Goal: Information Seeking & Learning: Learn about a topic

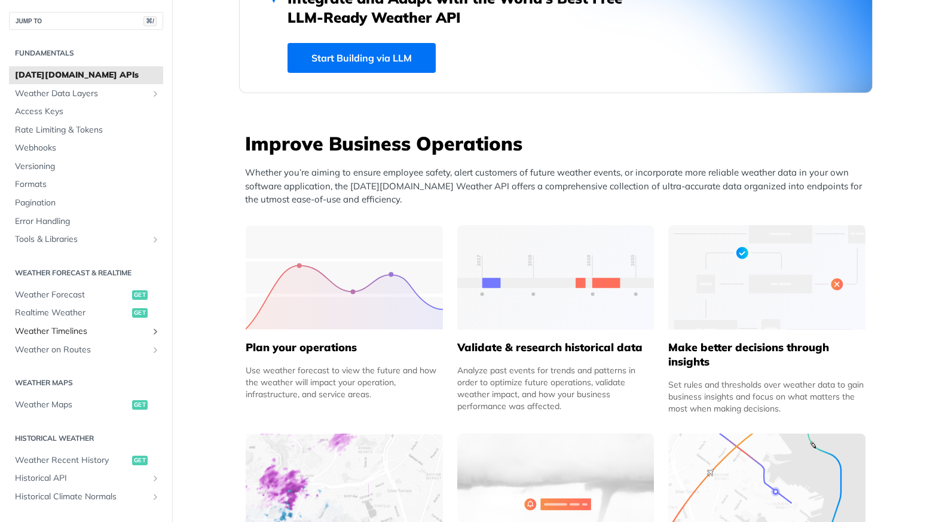
scroll to position [364, 0]
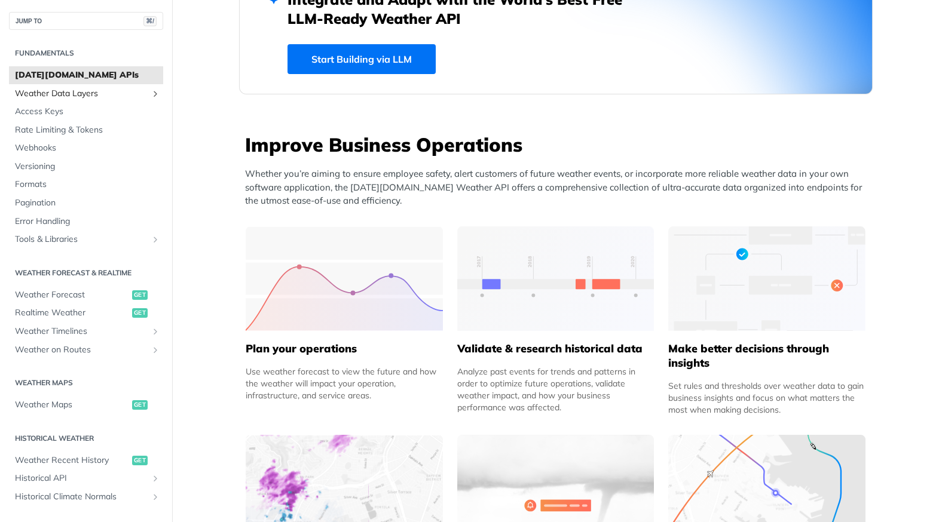
click at [103, 94] on span "Weather Data Layers" at bounding box center [81, 94] width 133 height 12
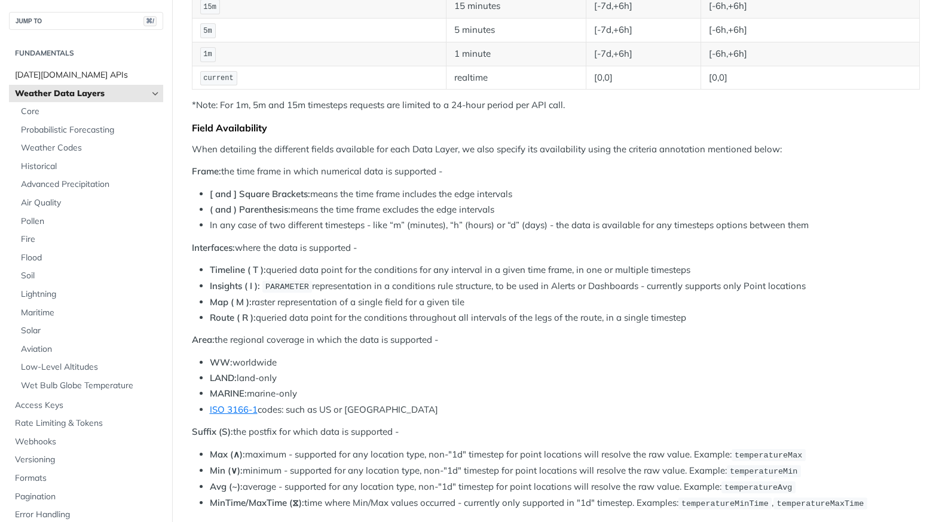
click at [105, 81] on link "[DATE][DOMAIN_NAME] APIs" at bounding box center [86, 75] width 154 height 18
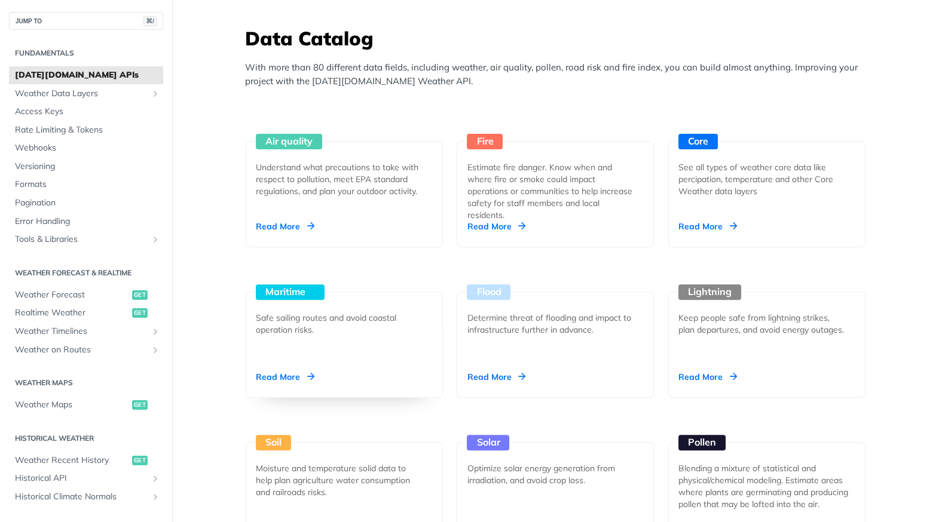
scroll to position [1052, 0]
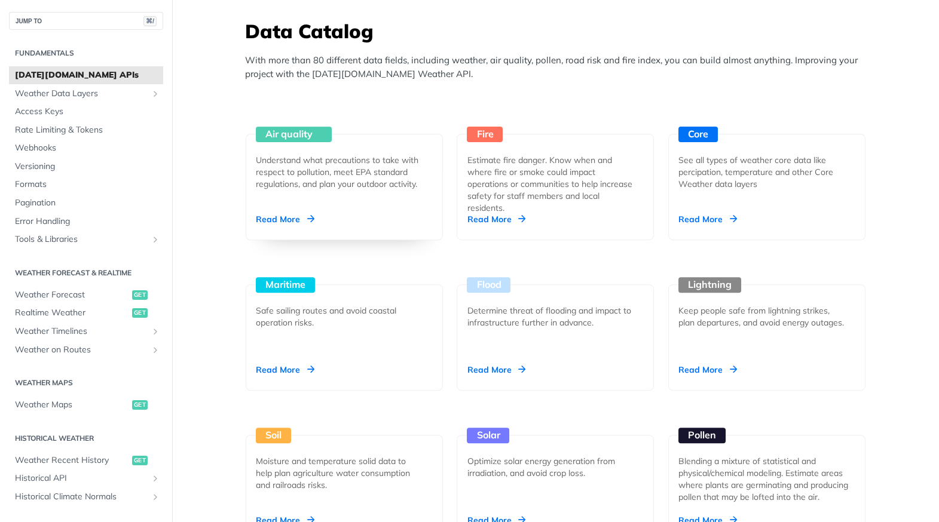
click at [293, 220] on div "Read More" at bounding box center [285, 219] width 59 height 12
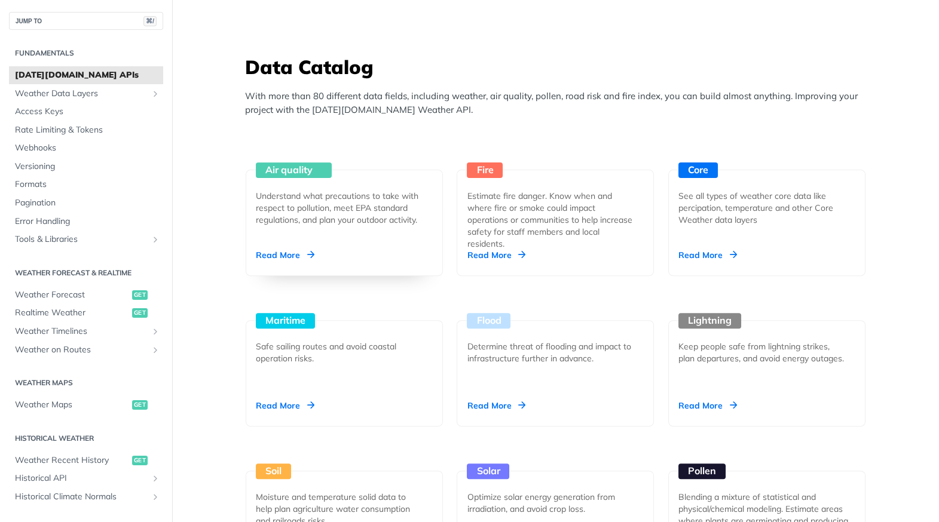
scroll to position [1007, 0]
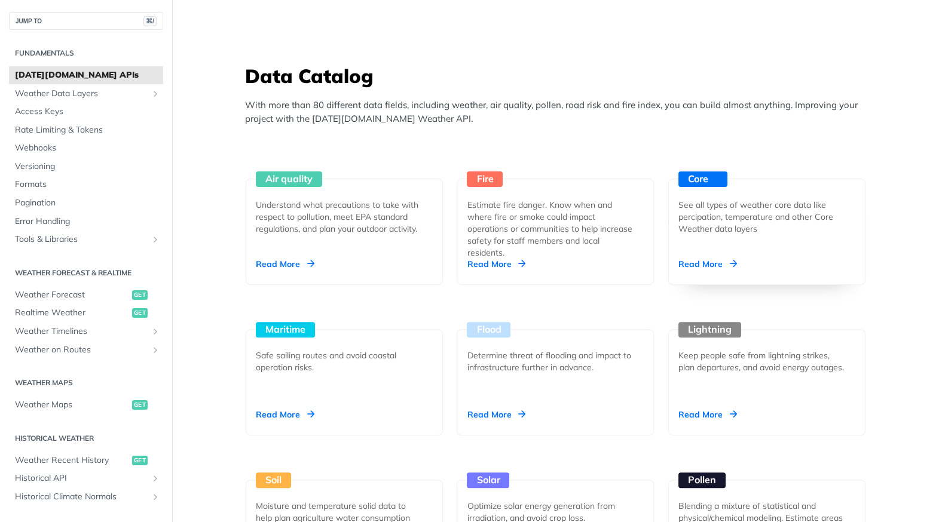
click at [751, 238] on div "Core See all types of weather core data like percipation, temperature and other…" at bounding box center [766, 232] width 197 height 106
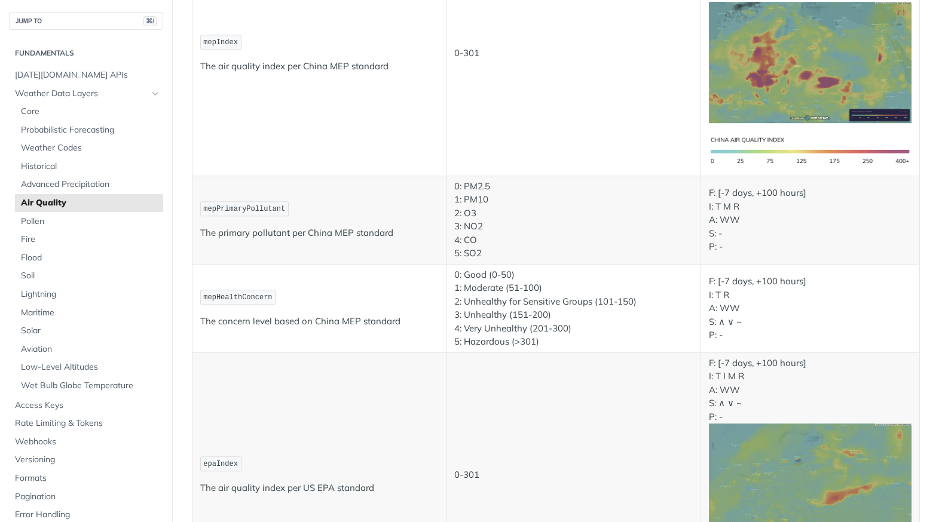
scroll to position [1754, 0]
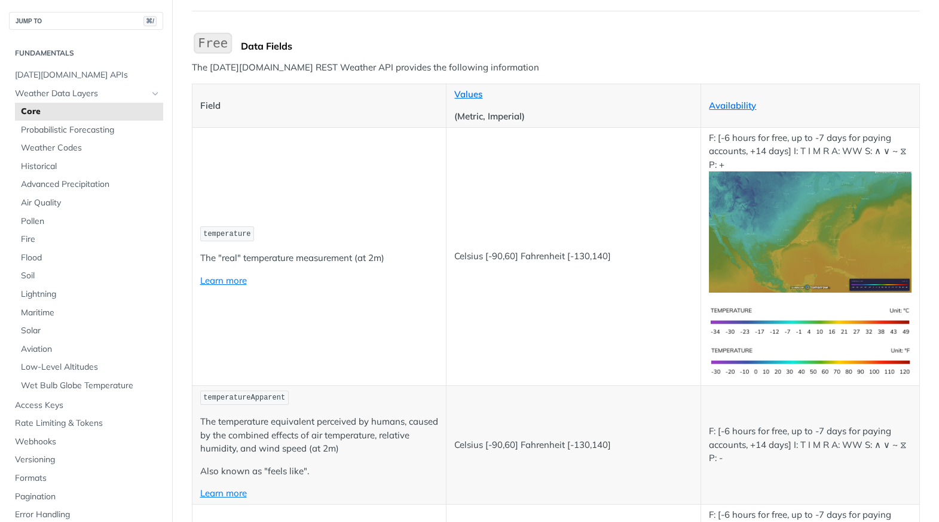
scroll to position [119, 0]
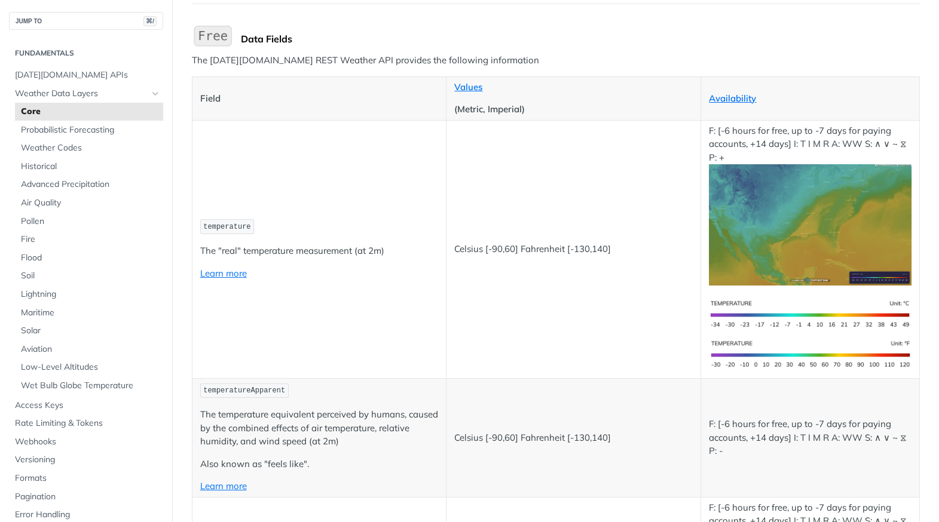
click at [351, 298] on td "temperature The "real" temperature measurement (at 2m) Learn more" at bounding box center [319, 249] width 255 height 258
click at [236, 273] on link "Learn more" at bounding box center [223, 273] width 47 height 11
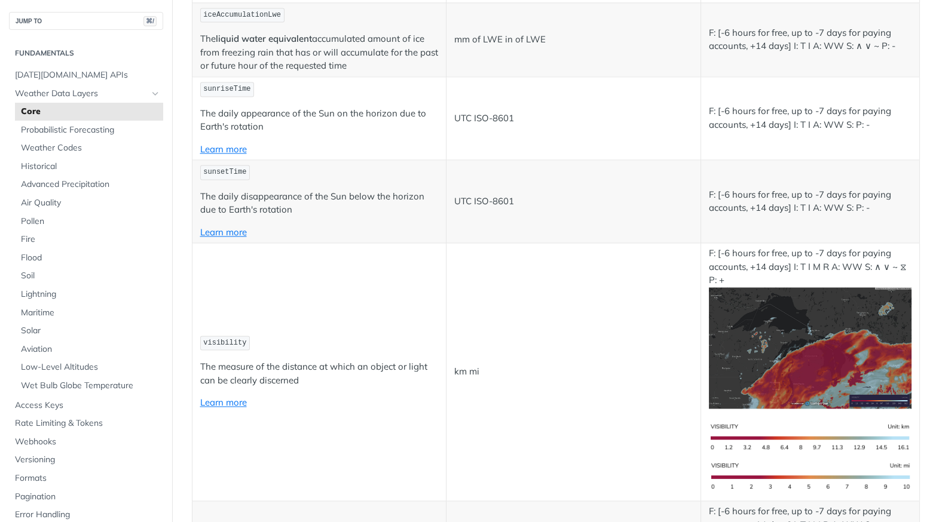
scroll to position [3948, 0]
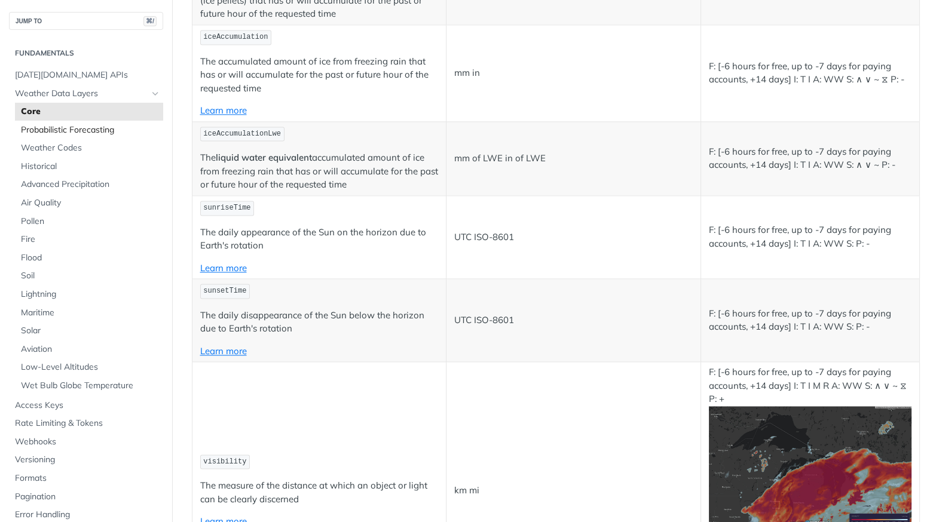
click at [112, 130] on span "Probabilistic Forecasting" at bounding box center [90, 130] width 139 height 12
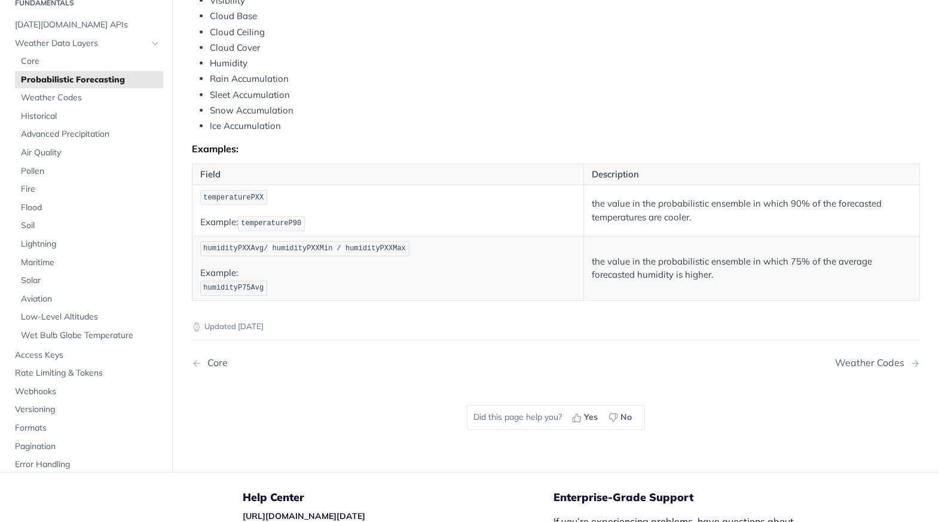
scroll to position [617, 0]
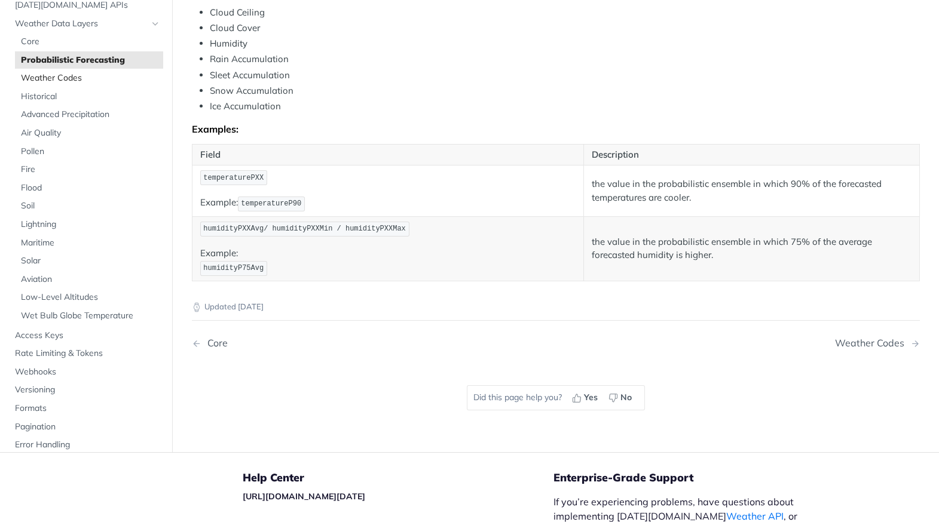
click at [60, 73] on span "Weather Codes" at bounding box center [90, 78] width 139 height 12
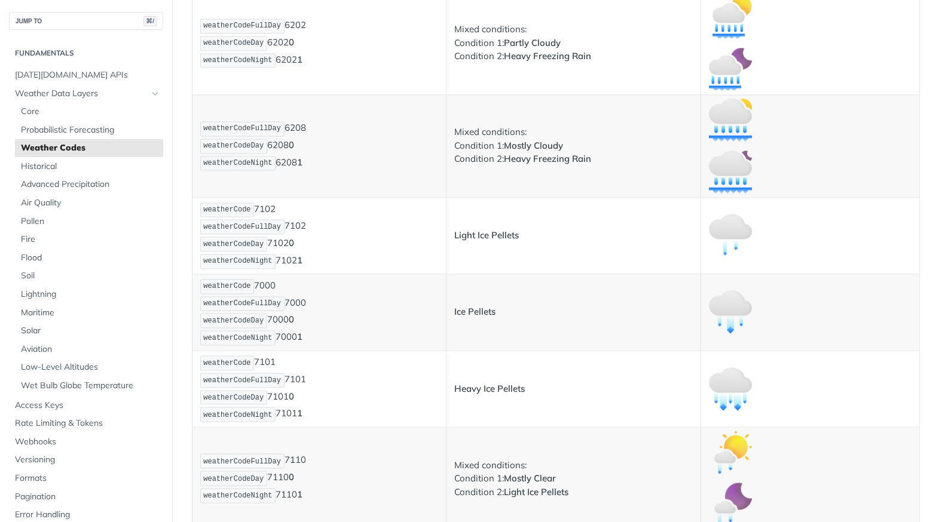
scroll to position [4888, 0]
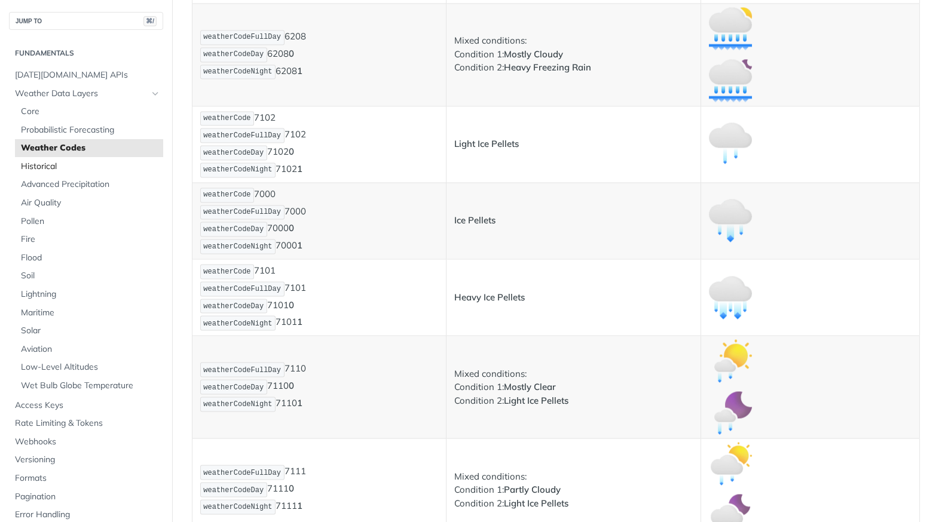
click at [74, 166] on span "Historical" at bounding box center [90, 167] width 139 height 12
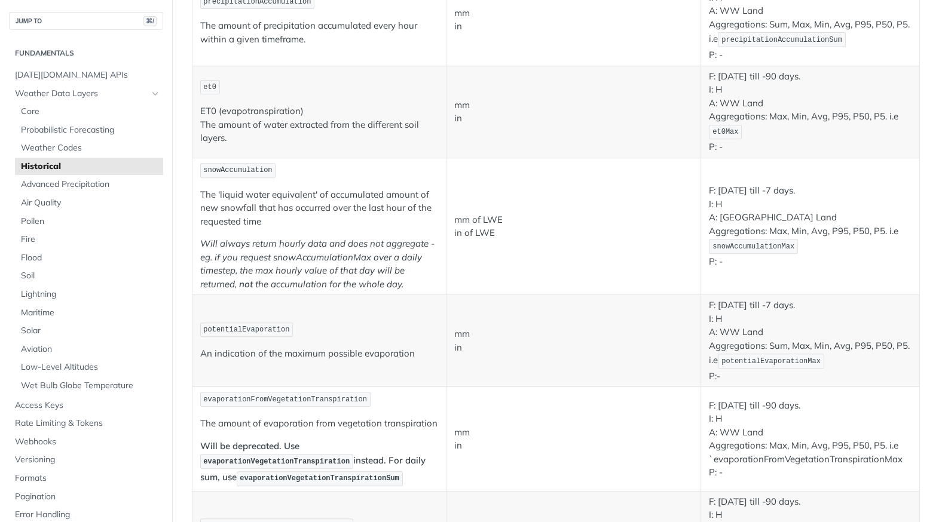
scroll to position [1154, 0]
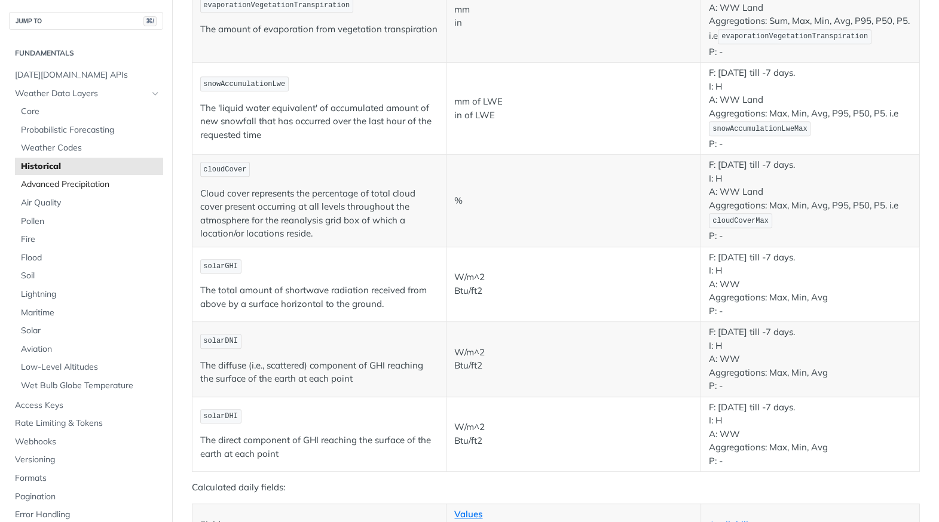
click at [87, 189] on span "Advanced Precipitation" at bounding box center [90, 185] width 139 height 12
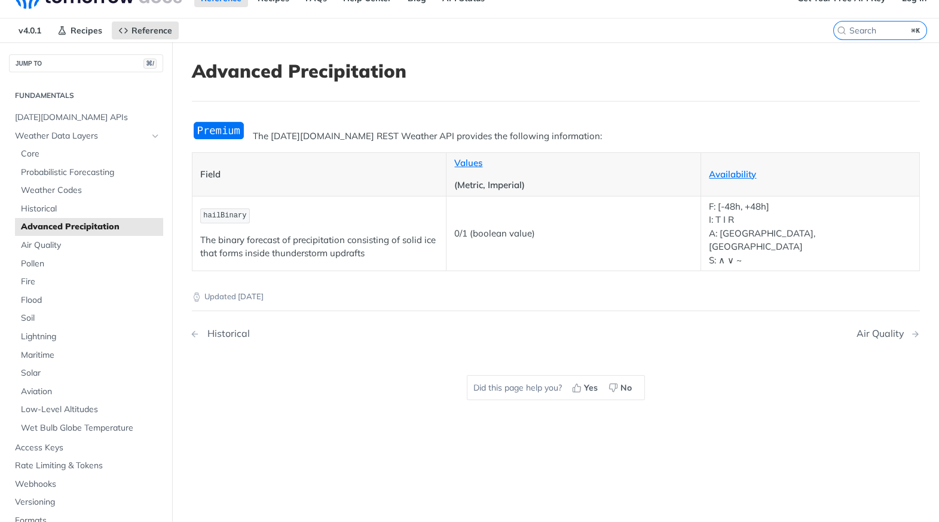
scroll to position [13, 0]
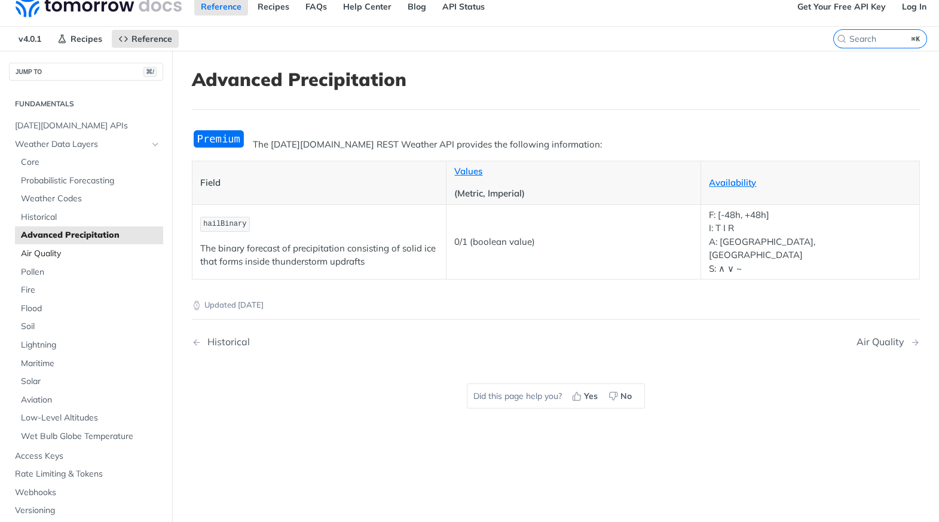
click at [91, 259] on link "Air Quality" at bounding box center [89, 254] width 148 height 18
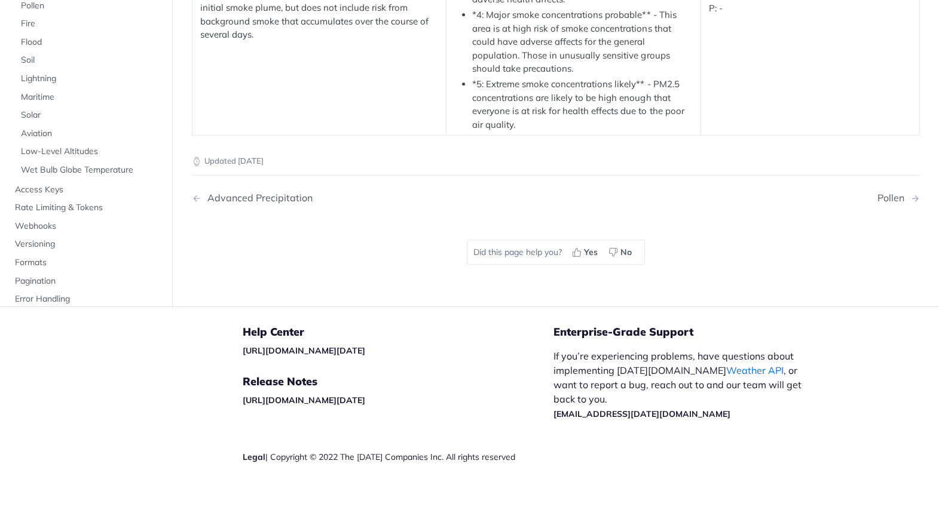
scroll to position [2465, 0]
click at [37, 12] on span "Pollen" at bounding box center [90, 6] width 139 height 12
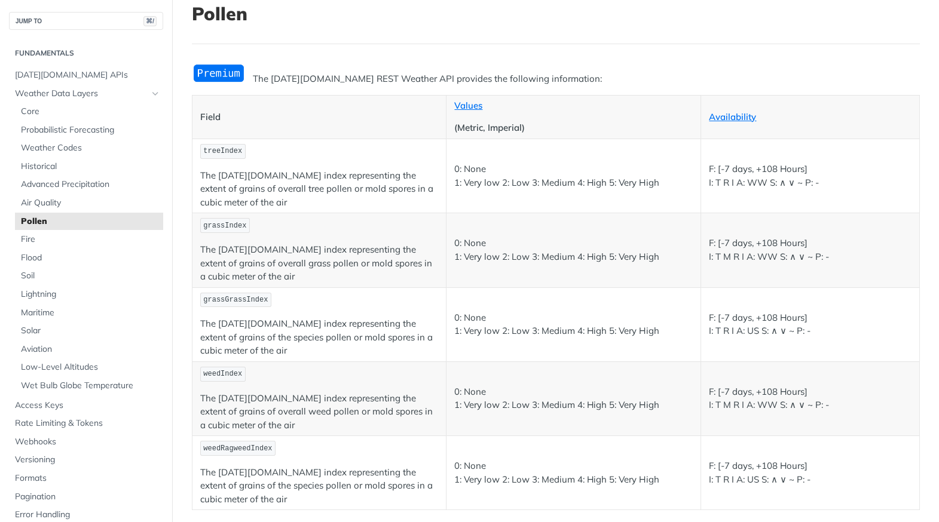
scroll to position [85, 0]
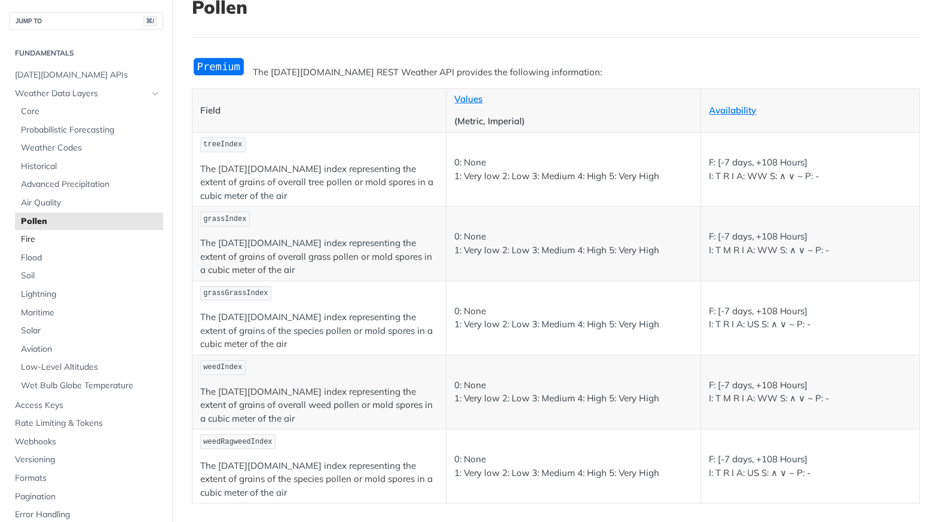
click at [95, 236] on span "Fire" at bounding box center [90, 240] width 139 height 12
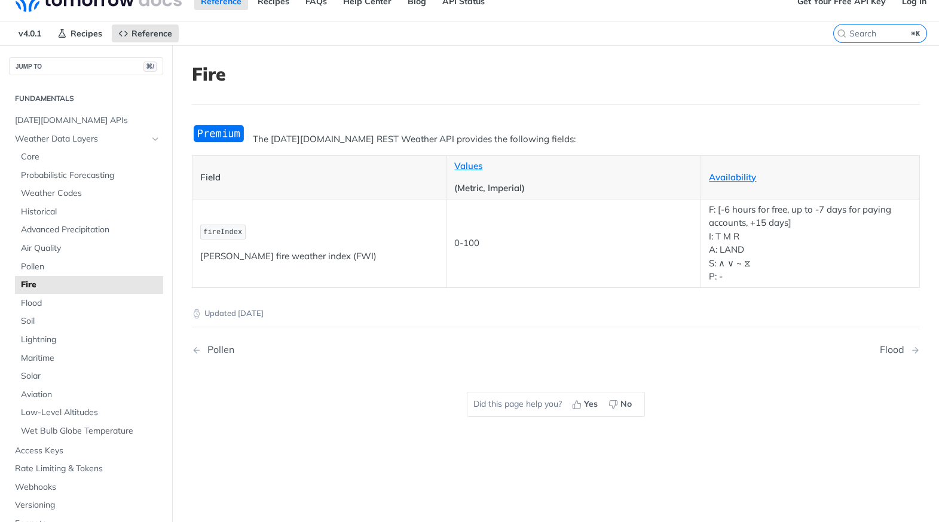
scroll to position [13, 0]
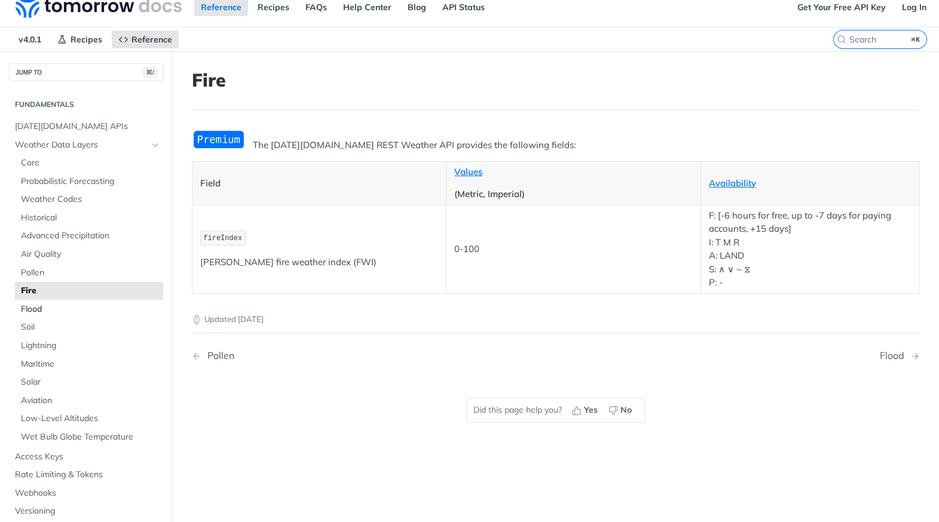
click at [59, 304] on span "Flood" at bounding box center [90, 310] width 139 height 12
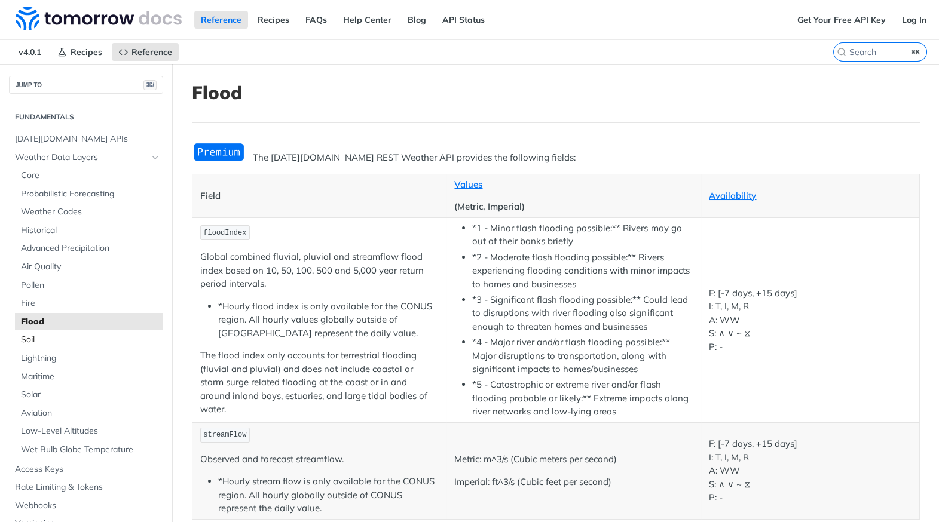
click at [69, 337] on span "Soil" at bounding box center [90, 340] width 139 height 12
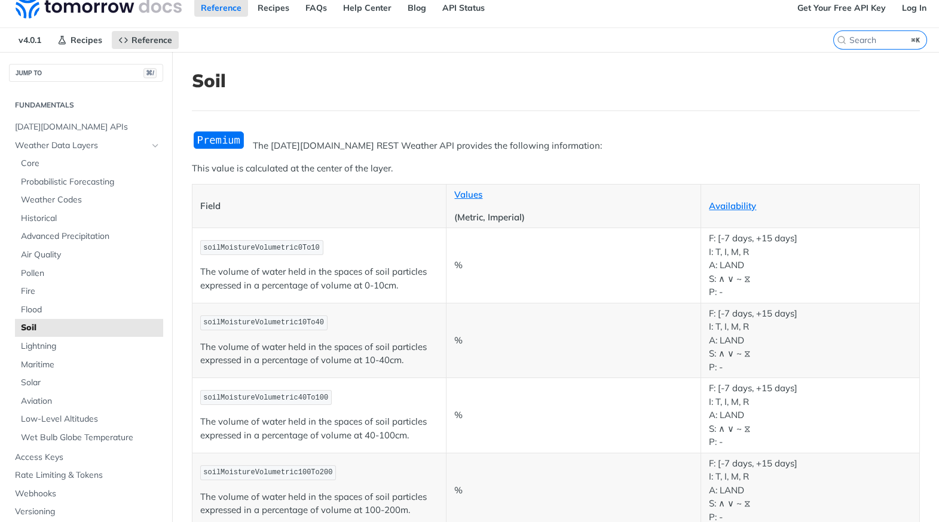
scroll to position [2, 0]
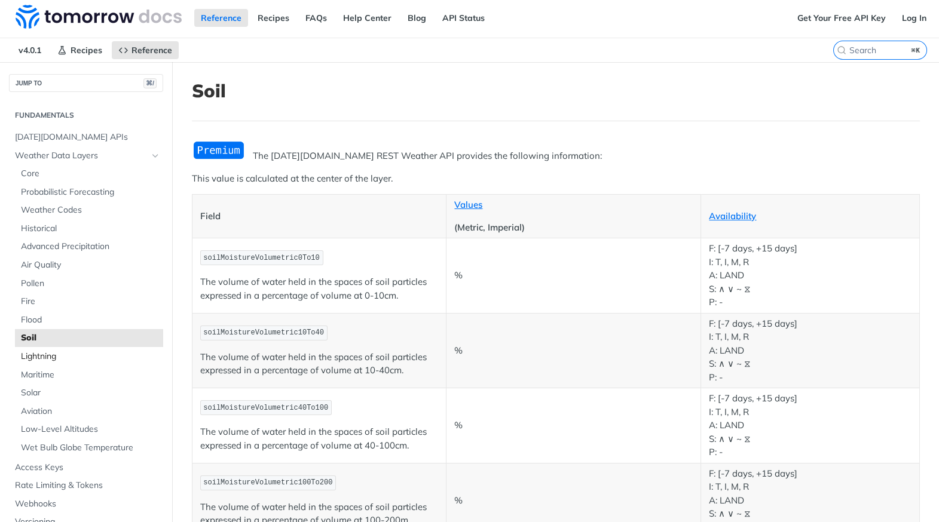
click at [88, 356] on span "Lightning" at bounding box center [90, 357] width 139 height 12
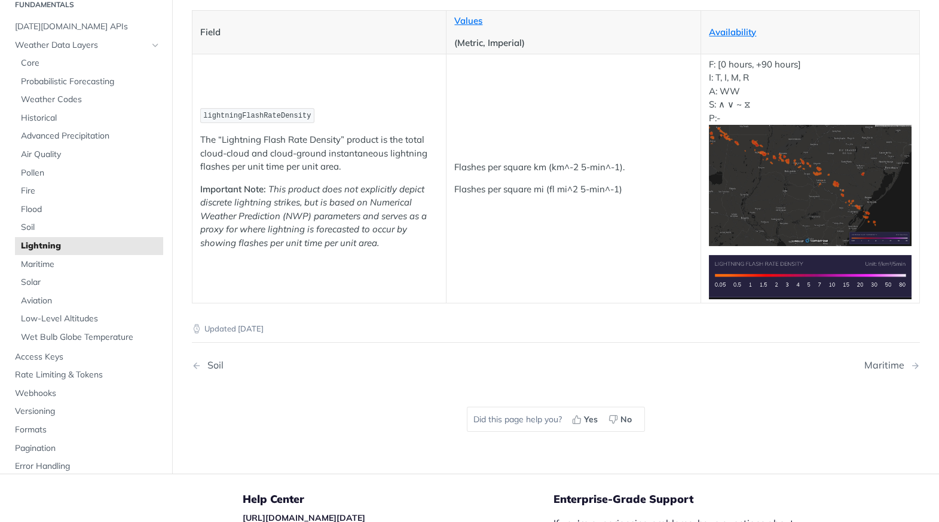
scroll to position [159, 0]
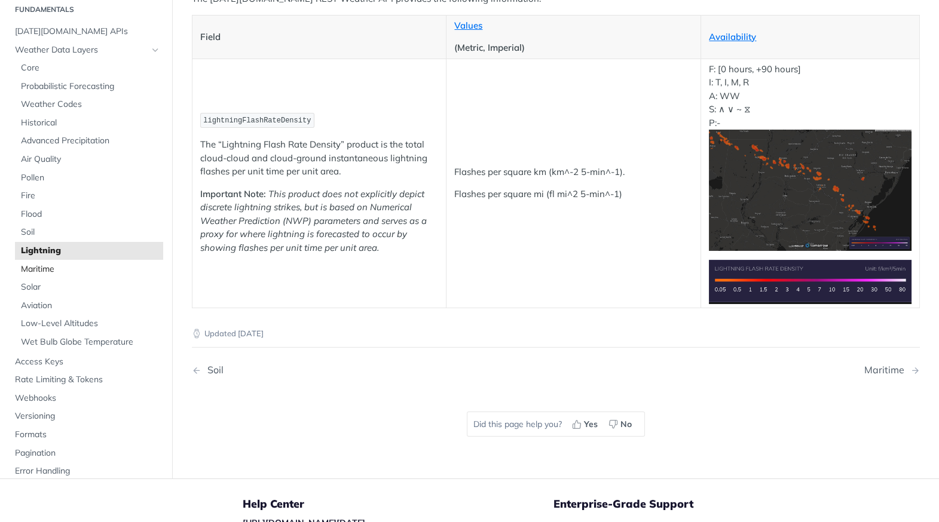
click at [73, 267] on span "Maritime" at bounding box center [90, 270] width 139 height 12
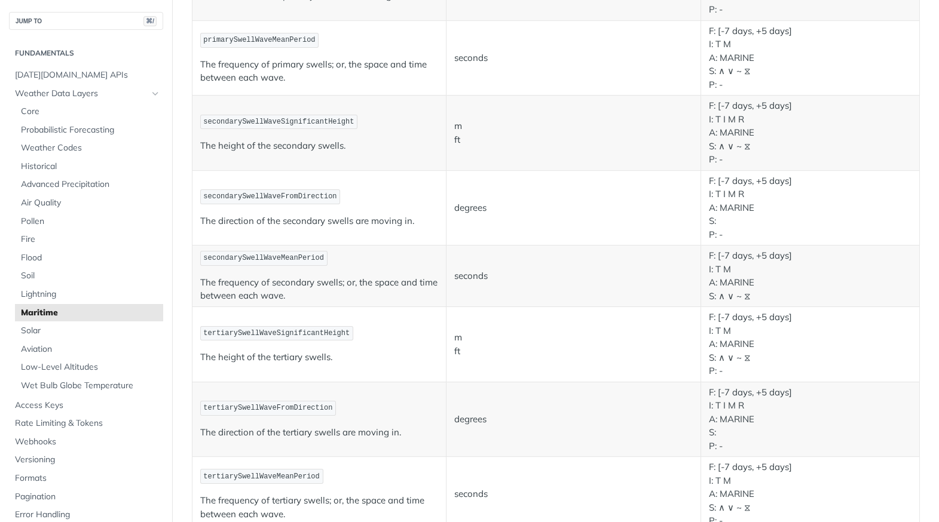
scroll to position [812, 0]
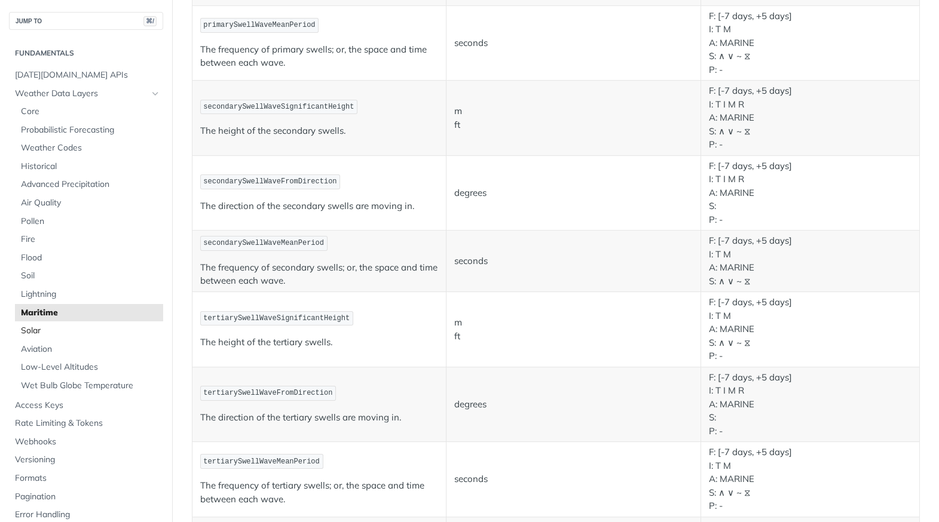
click at [64, 333] on span "Solar" at bounding box center [90, 331] width 139 height 12
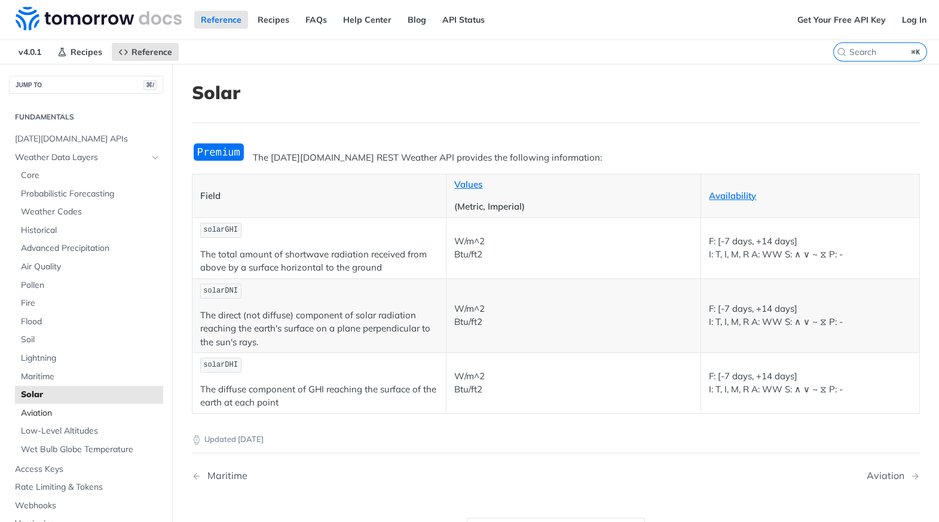
click at [60, 412] on span "Aviation" at bounding box center [90, 414] width 139 height 12
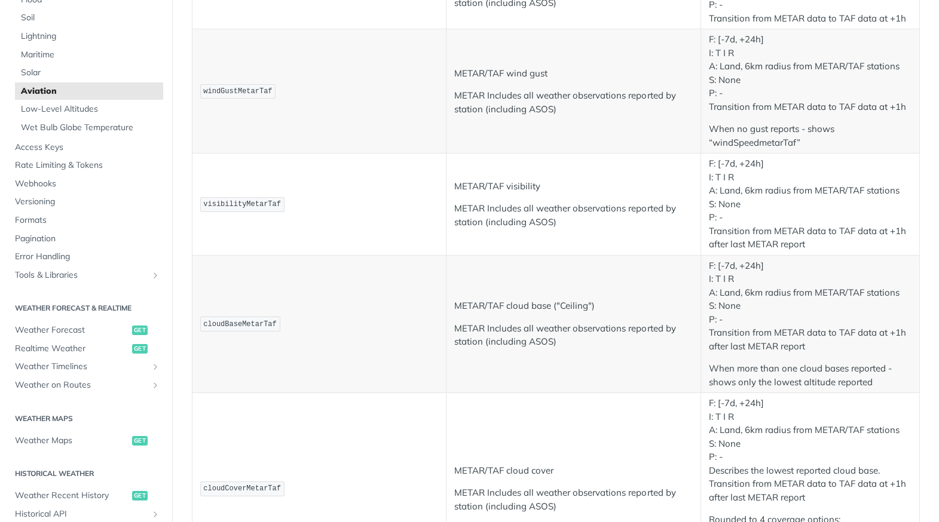
scroll to position [255, 0]
click at [82, 337] on span "Weather Forecast" at bounding box center [72, 334] width 114 height 12
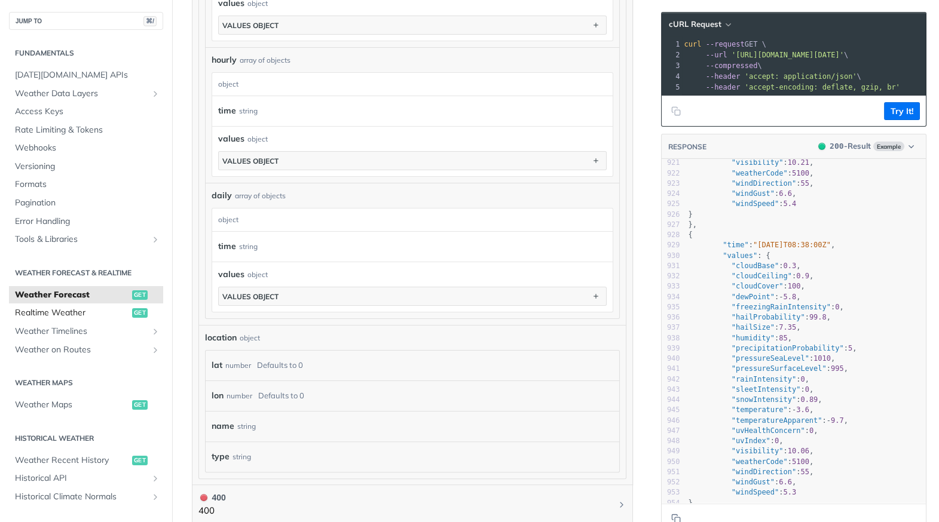
click at [76, 313] on span "Realtime Weather" at bounding box center [72, 313] width 114 height 12
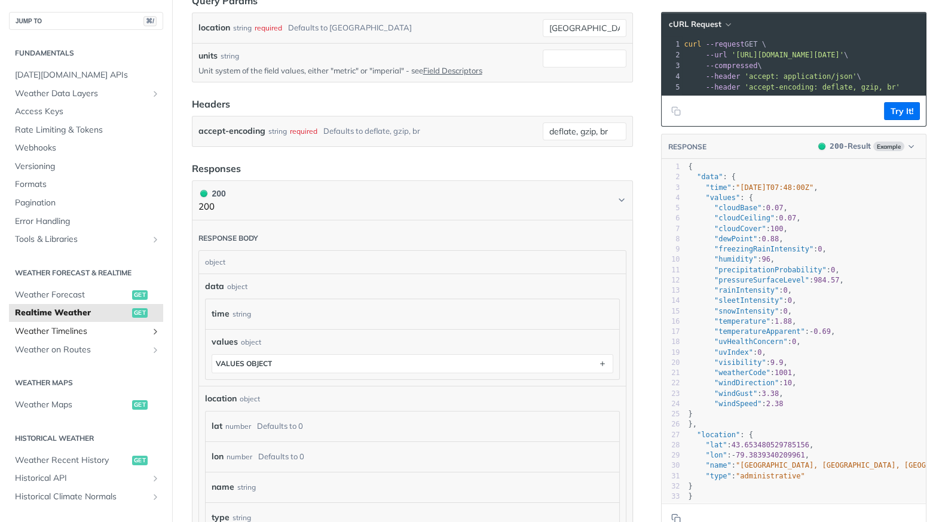
click at [93, 331] on span "Weather Timelines" at bounding box center [81, 332] width 133 height 12
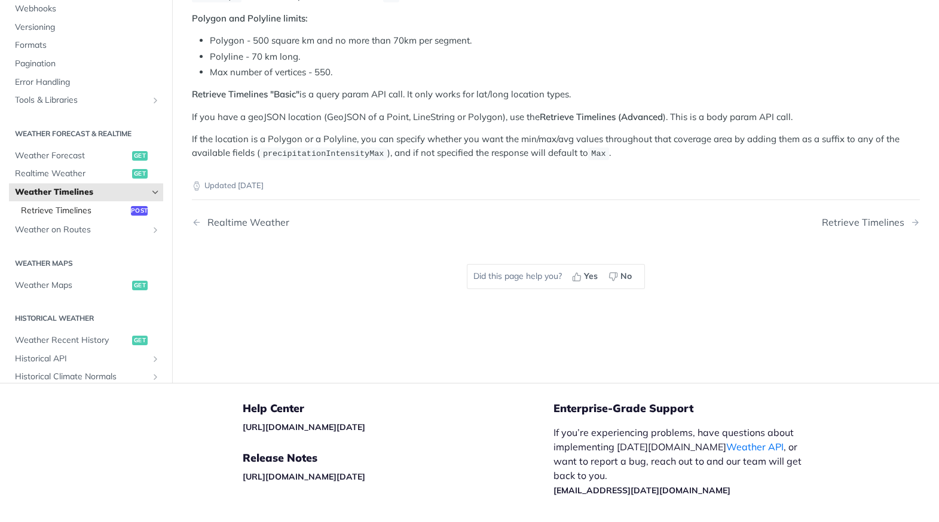
click at [90, 208] on span "Retrieve Timelines" at bounding box center [74, 211] width 107 height 12
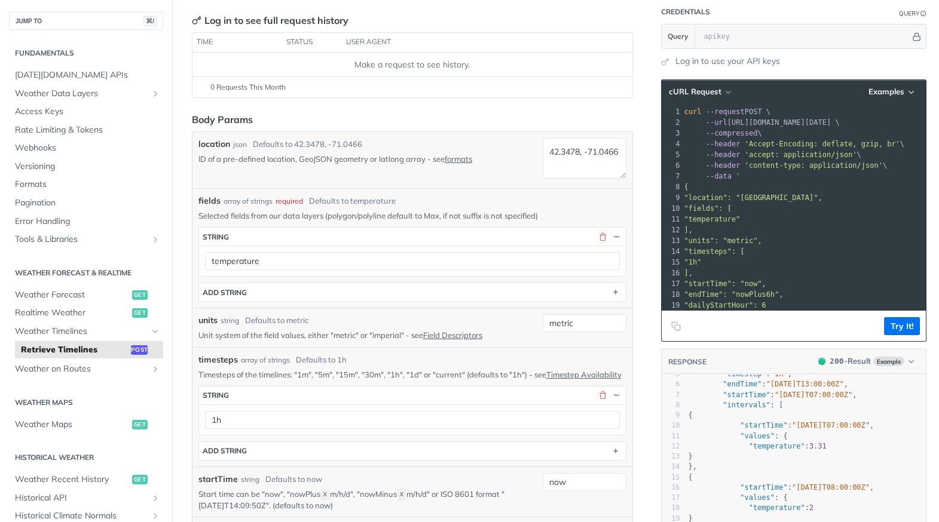
scroll to position [106, 0]
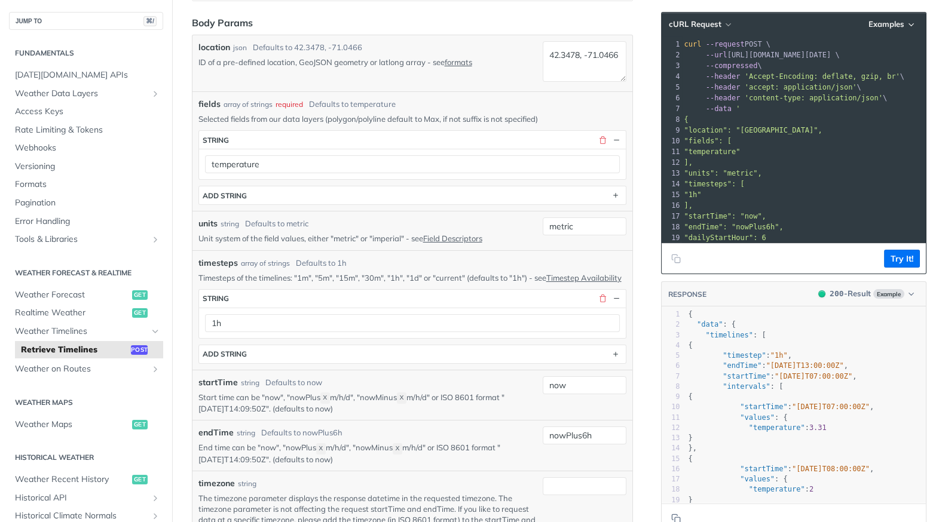
scroll to position [231, 0]
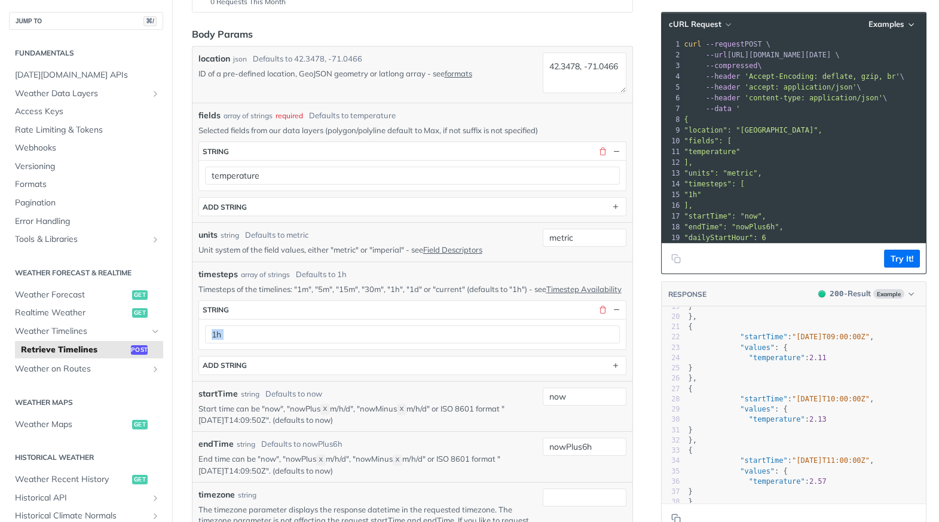
scroll to position [207, 0]
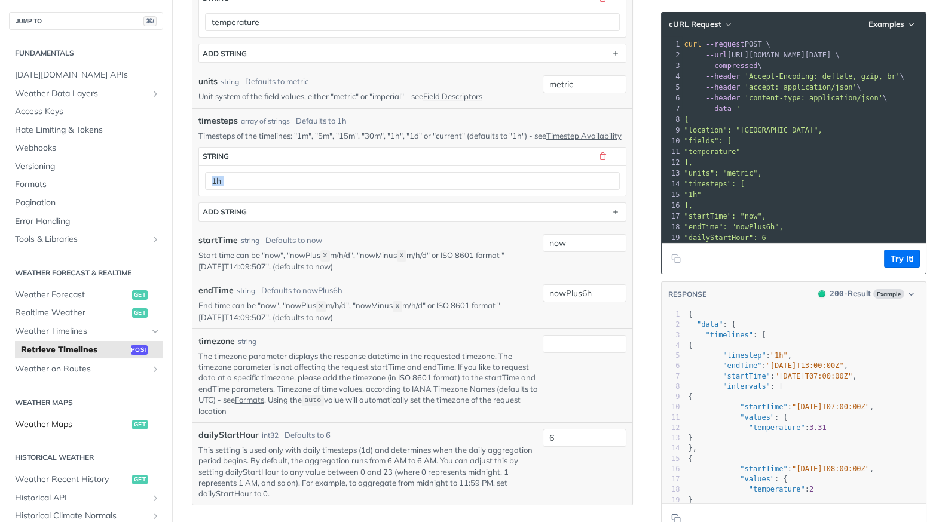
click at [95, 421] on span "Weather Maps" at bounding box center [72, 425] width 114 height 12
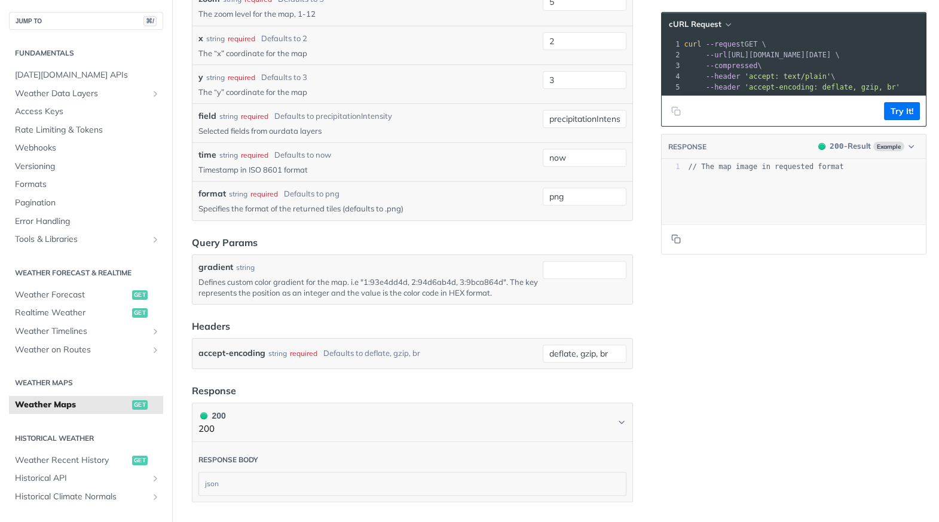
click at [304, 136] on link "data layers" at bounding box center [301, 131] width 41 height 10
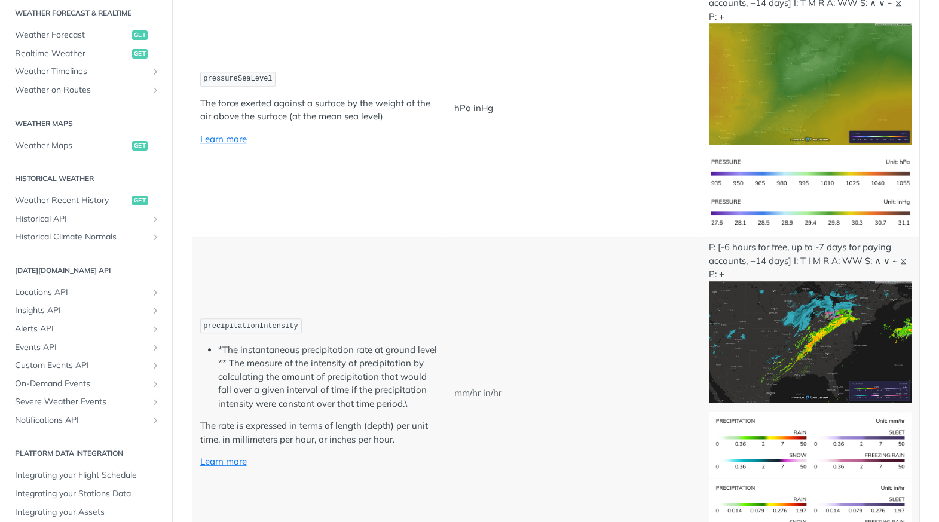
scroll to position [549, 0]
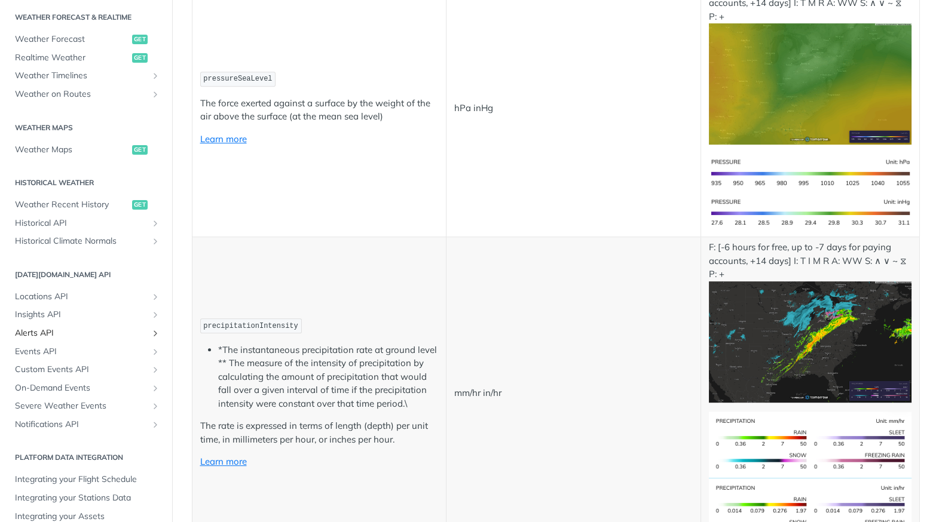
click at [52, 341] on link "Alerts API" at bounding box center [86, 334] width 154 height 18
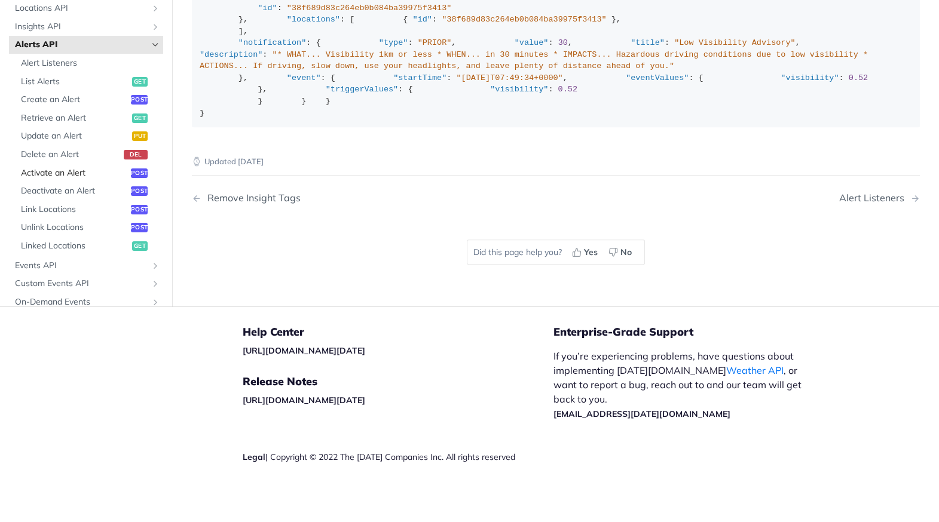
scroll to position [338, 0]
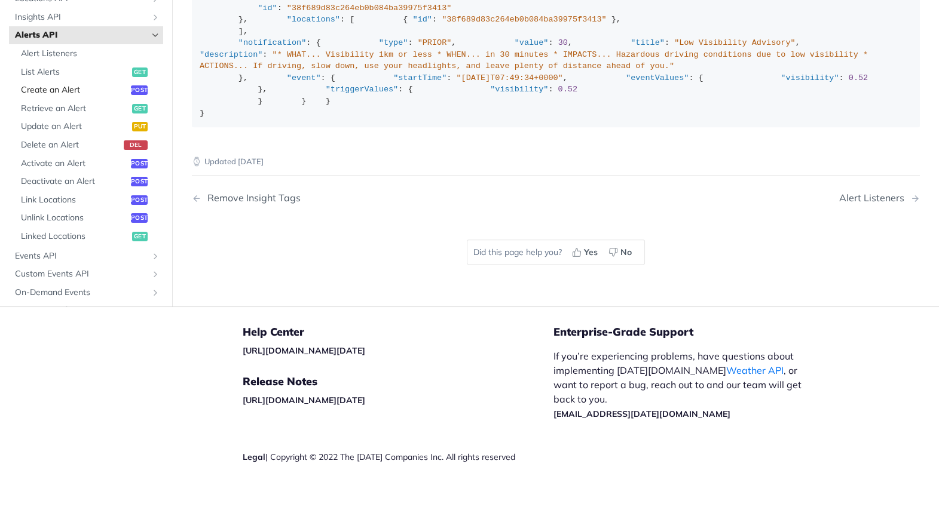
click at [99, 97] on span "Create an Alert" at bounding box center [74, 91] width 107 height 12
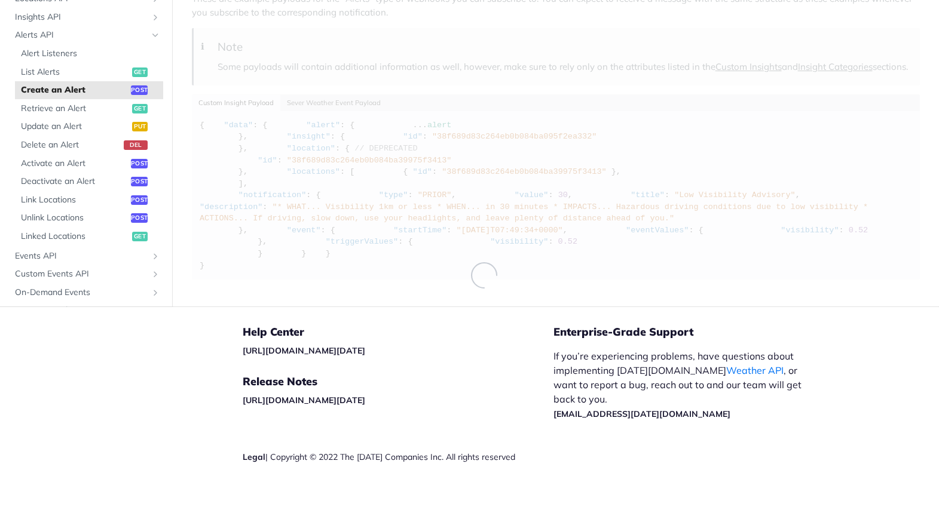
select select "true"
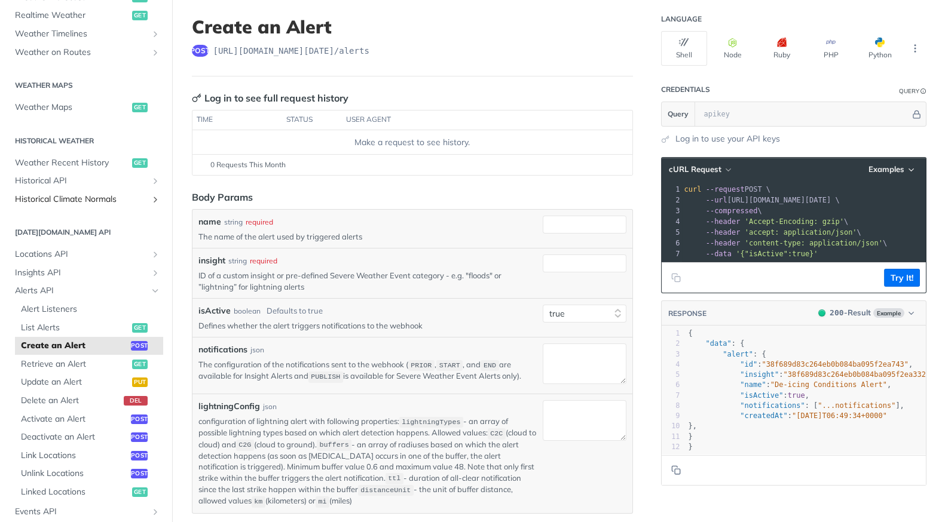
scroll to position [365, 0]
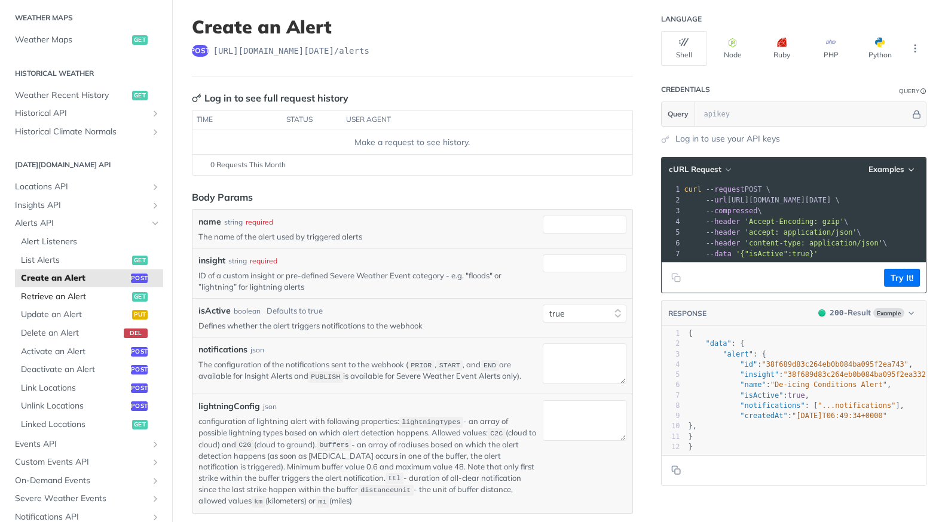
click at [95, 298] on span "Retrieve an Alert" at bounding box center [75, 297] width 108 height 12
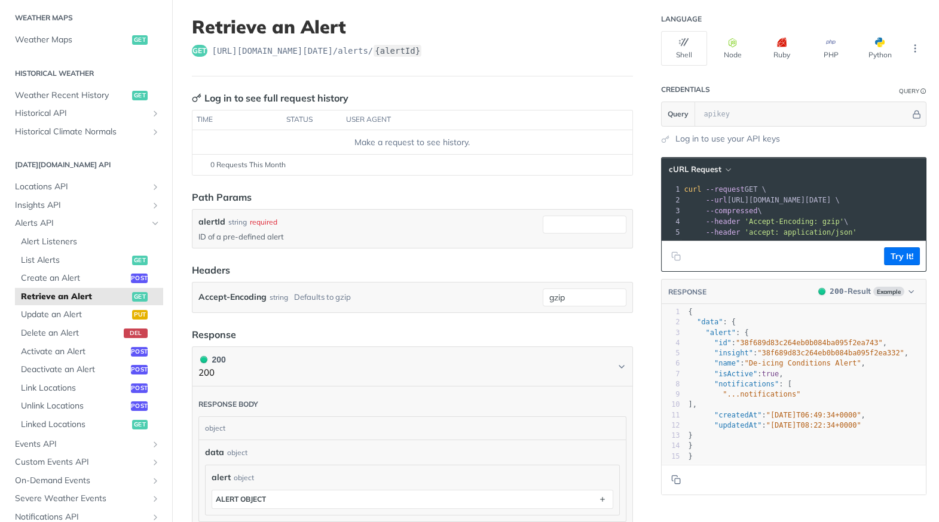
click at [500, 35] on h1 "Retrieve an Alert" at bounding box center [412, 27] width 441 height 22
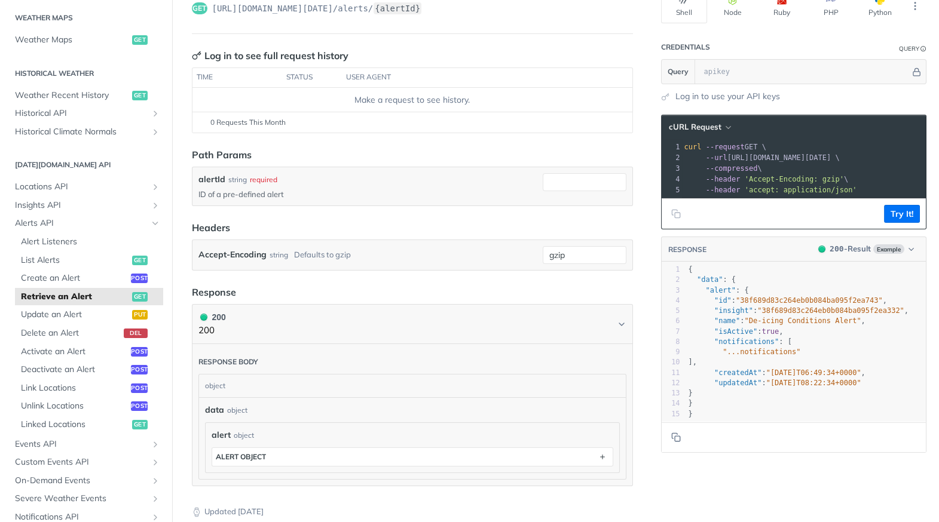
scroll to position [102, 0]
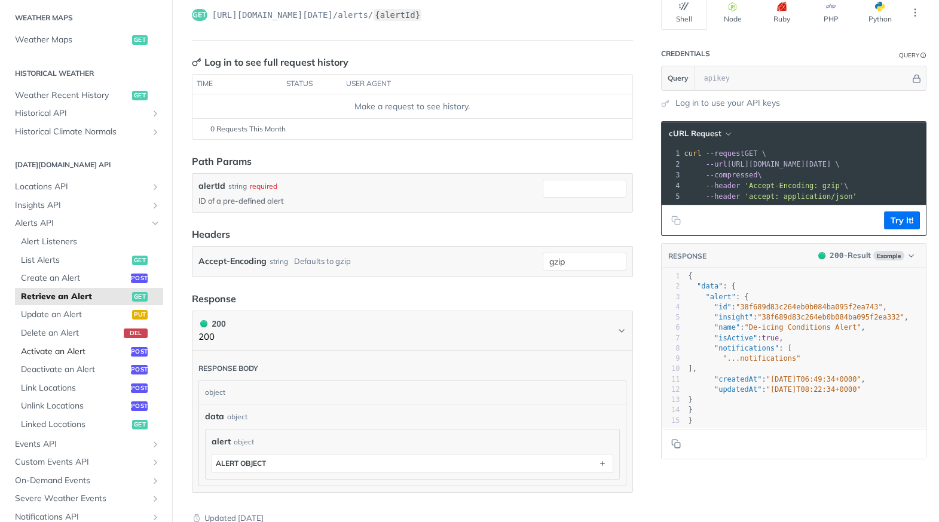
click at [79, 350] on span "Activate an Alert" at bounding box center [74, 352] width 107 height 12
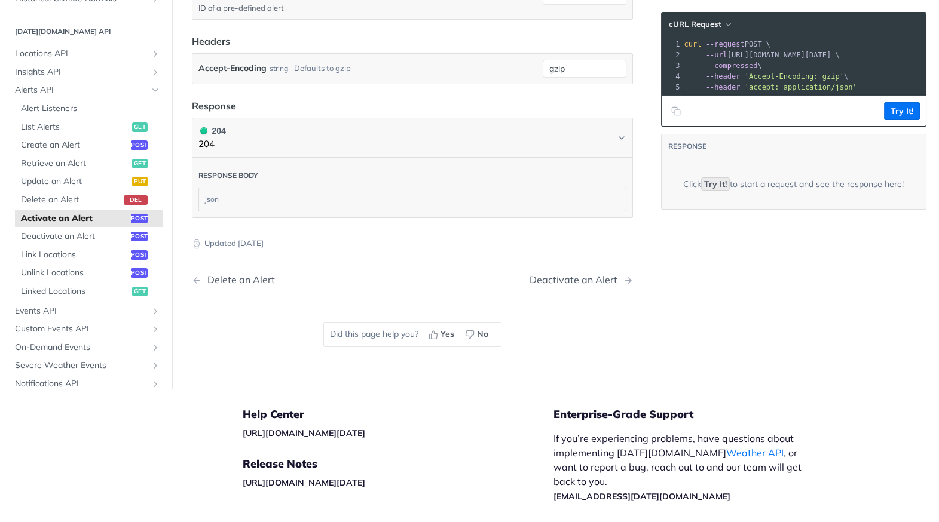
scroll to position [380, 0]
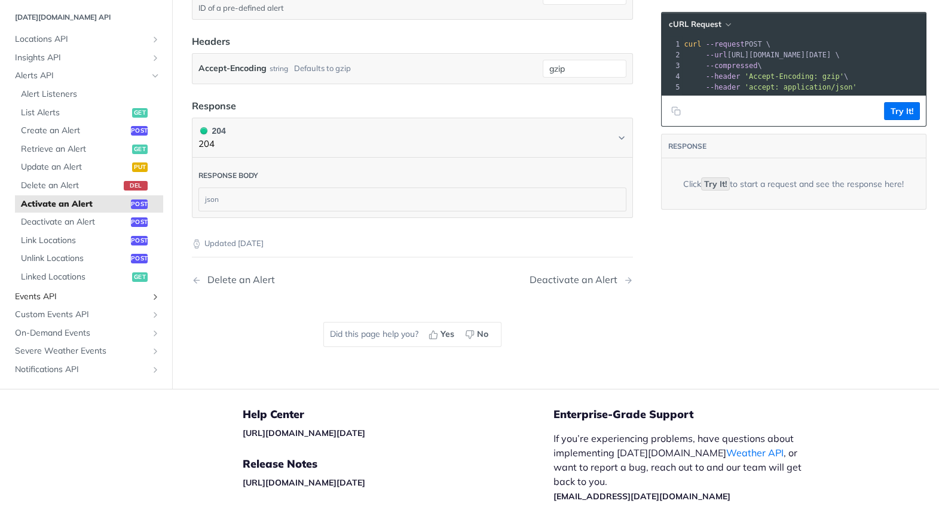
click at [72, 295] on span "Events API" at bounding box center [81, 297] width 133 height 12
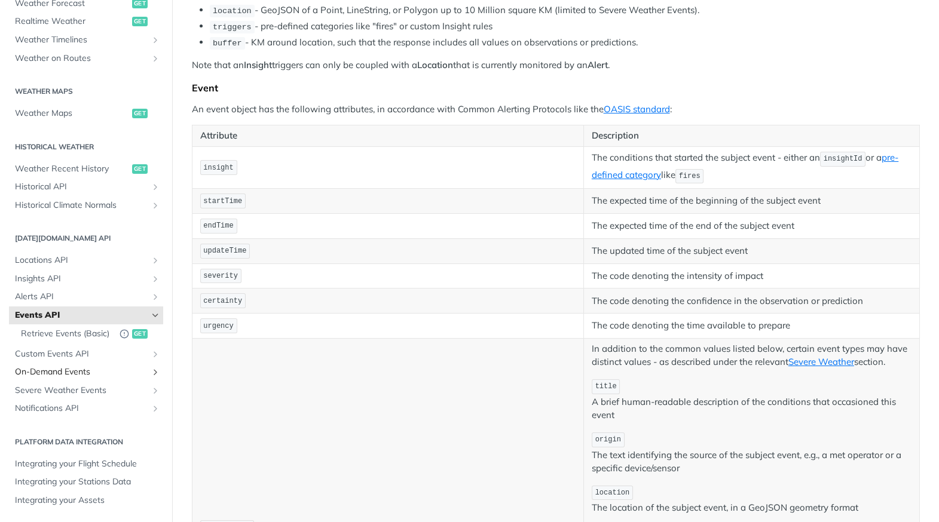
scroll to position [173, 0]
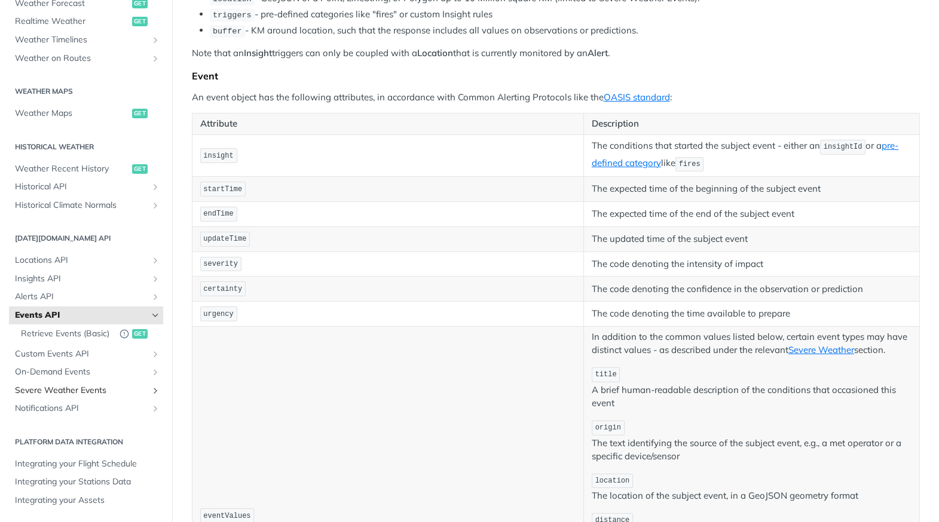
click at [95, 389] on span "Severe Weather Events" at bounding box center [81, 391] width 133 height 12
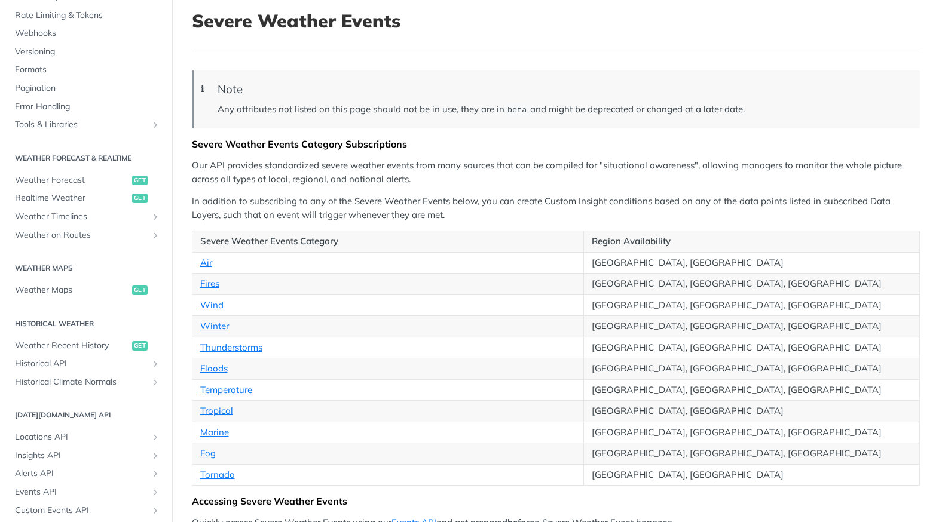
scroll to position [79, 0]
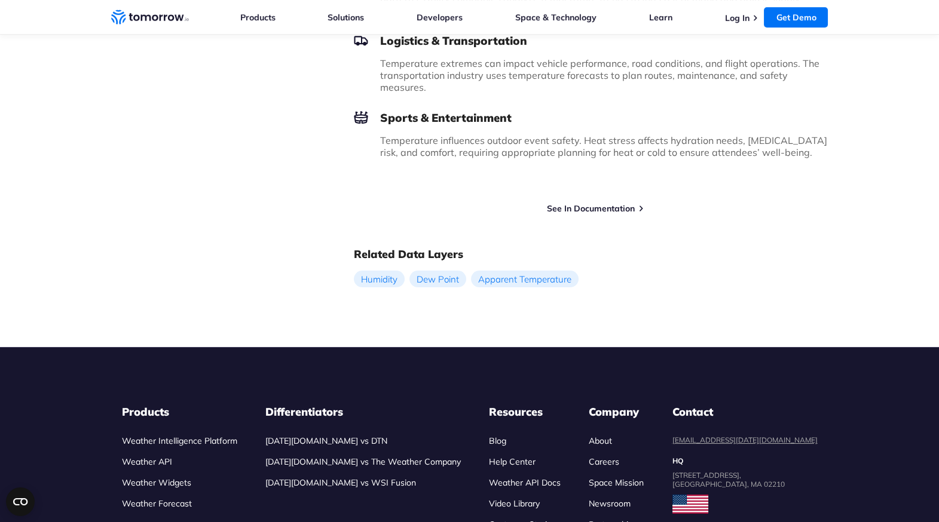
scroll to position [920, 0]
